Goal: Information Seeking & Learning: Learn about a topic

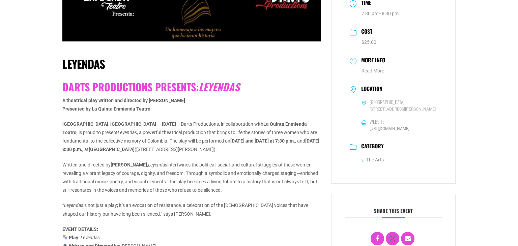
scroll to position [99, 0]
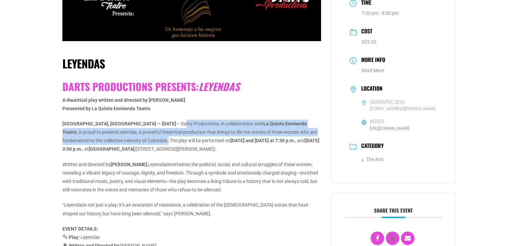
drag, startPoint x: 125, startPoint y: 123, endPoint x: 129, endPoint y: 140, distance: 17.7
click at [129, 140] on p "[GEOGRAPHIC_DATA], [GEOGRAPHIC_DATA] — [DATE] — Darts Productions, in collabora…" at bounding box center [191, 137] width 259 height 34
drag, startPoint x: 63, startPoint y: 162, endPoint x: 231, endPoint y: 191, distance: 170.7
click at [231, 191] on p "Written and directed by [PERSON_NAME] , Leyendas intertwines the political, soc…" at bounding box center [191, 177] width 259 height 34
copy p "Written and directed by [PERSON_NAME] , Leyendas intertwines the political, soc…"
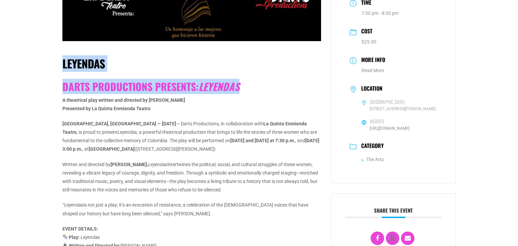
drag, startPoint x: 63, startPoint y: 65, endPoint x: 243, endPoint y: 87, distance: 181.1
click at [243, 87] on div "Leyendas Darts Productions presents: Leyendas A theatrical play written and dir…" at bounding box center [191, 230] width 259 height 374
click at [261, 87] on h2 "Darts Productions presents: Leyendas" at bounding box center [191, 87] width 259 height 12
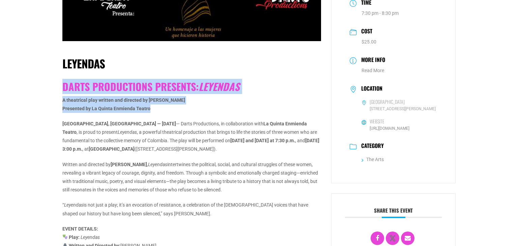
drag, startPoint x: 151, startPoint y: 110, endPoint x: 63, endPoint y: 85, distance: 90.9
click at [63, 85] on div "Darts Productions presents: Leyendas A theatrical play written and directed by …" at bounding box center [191, 239] width 259 height 317
copy div "Darts Productions presents: Leyendas A theatrical play written and directed by …"
